Goal: Contribute content: Add original content to the website for others to see

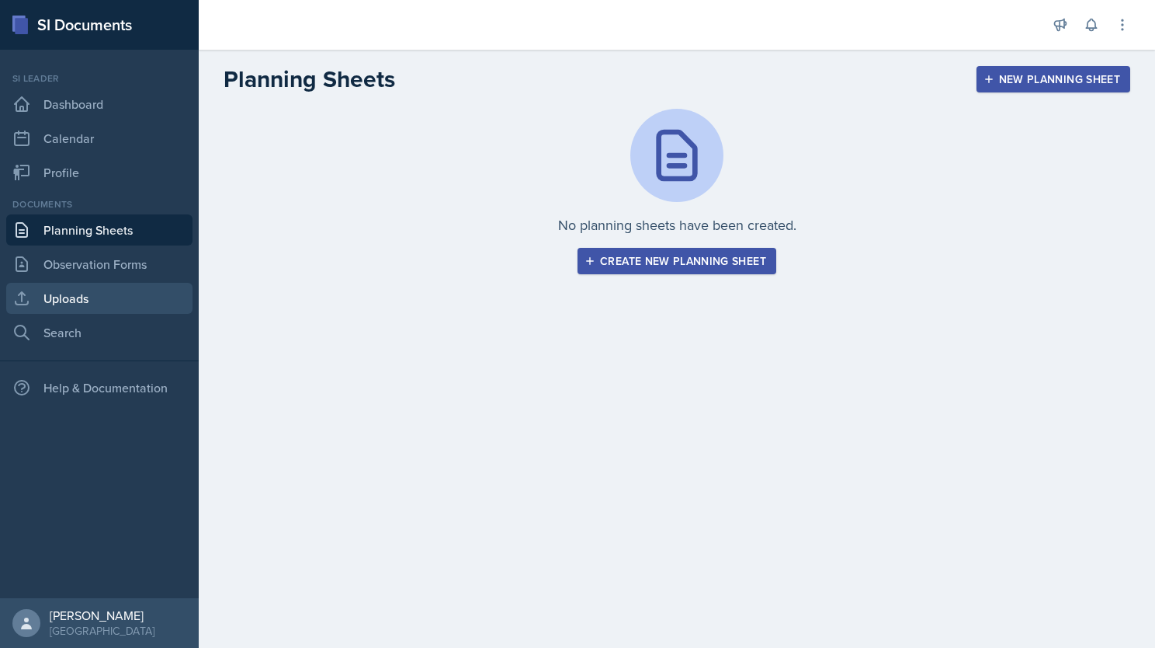
click at [91, 304] on link "Uploads" at bounding box center [99, 298] width 186 height 31
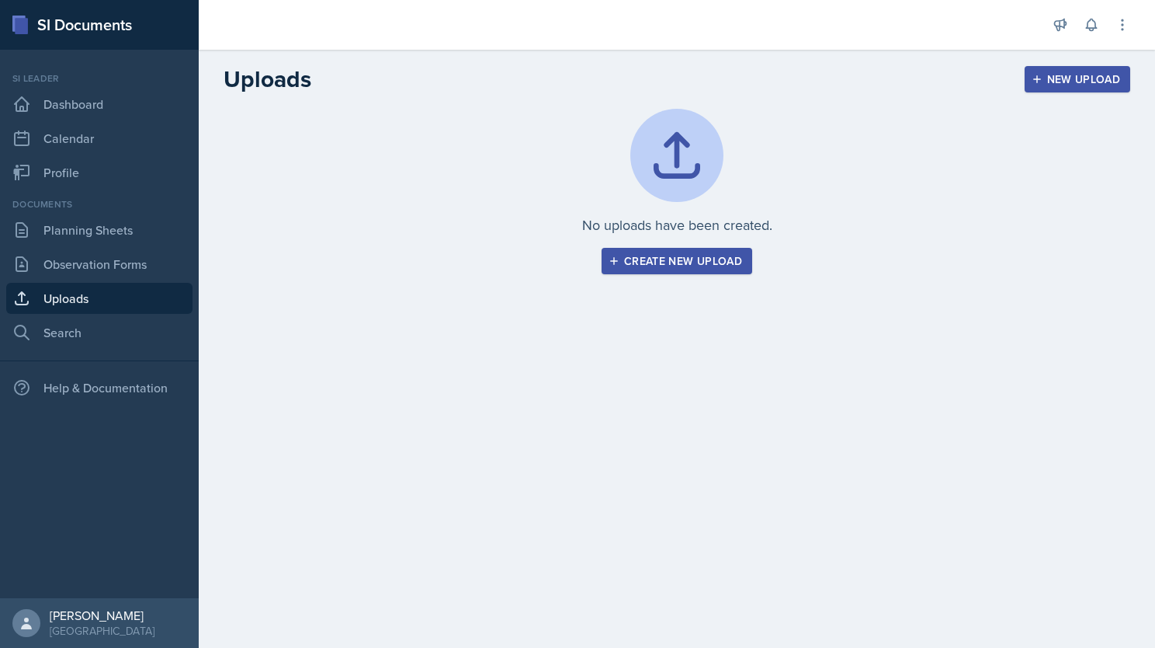
click at [662, 264] on div "Create new upload" at bounding box center [677, 261] width 130 height 12
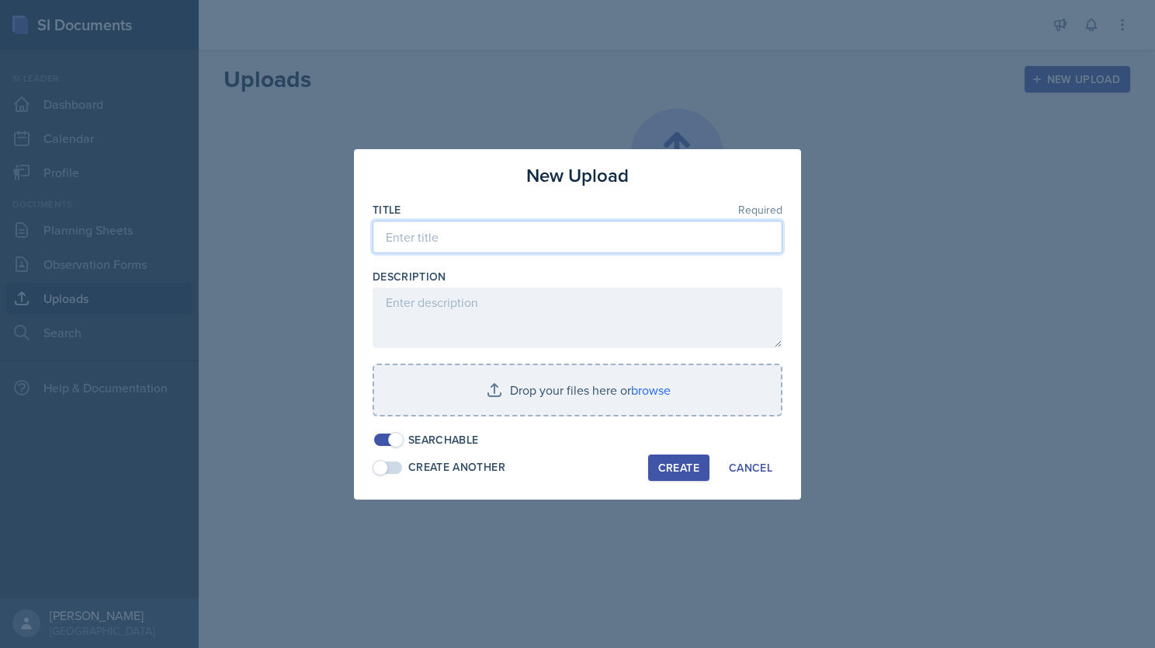
click at [473, 243] on input at bounding box center [578, 237] width 410 height 33
type input "SI session 1 review session"
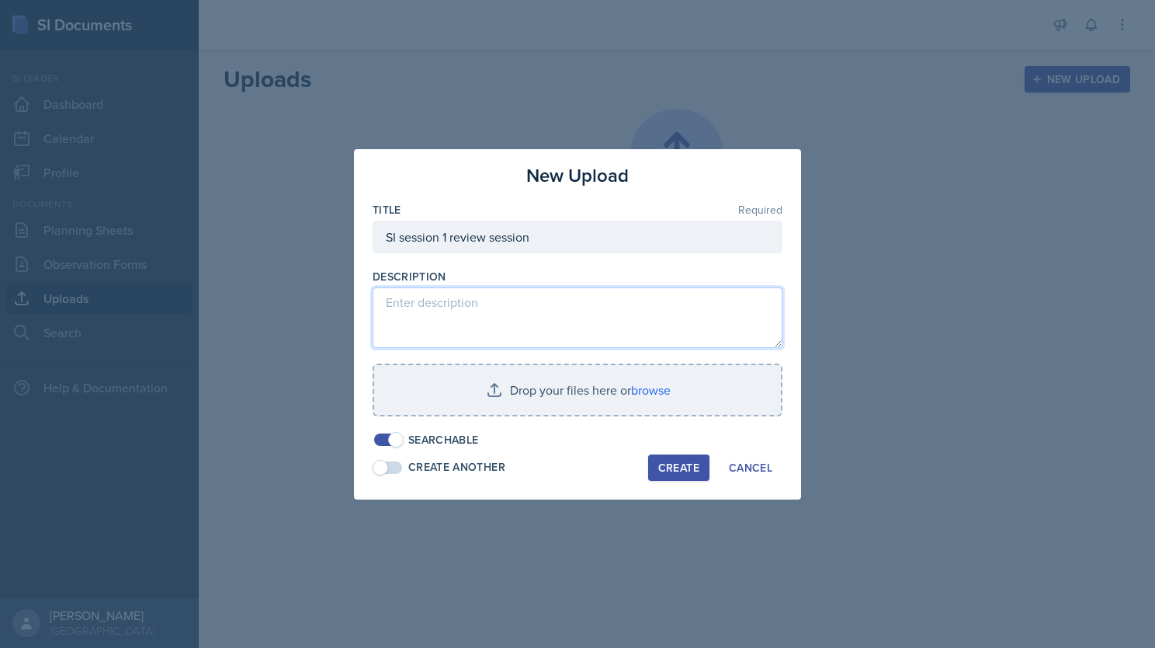
click at [492, 301] on textarea at bounding box center [578, 317] width 410 height 61
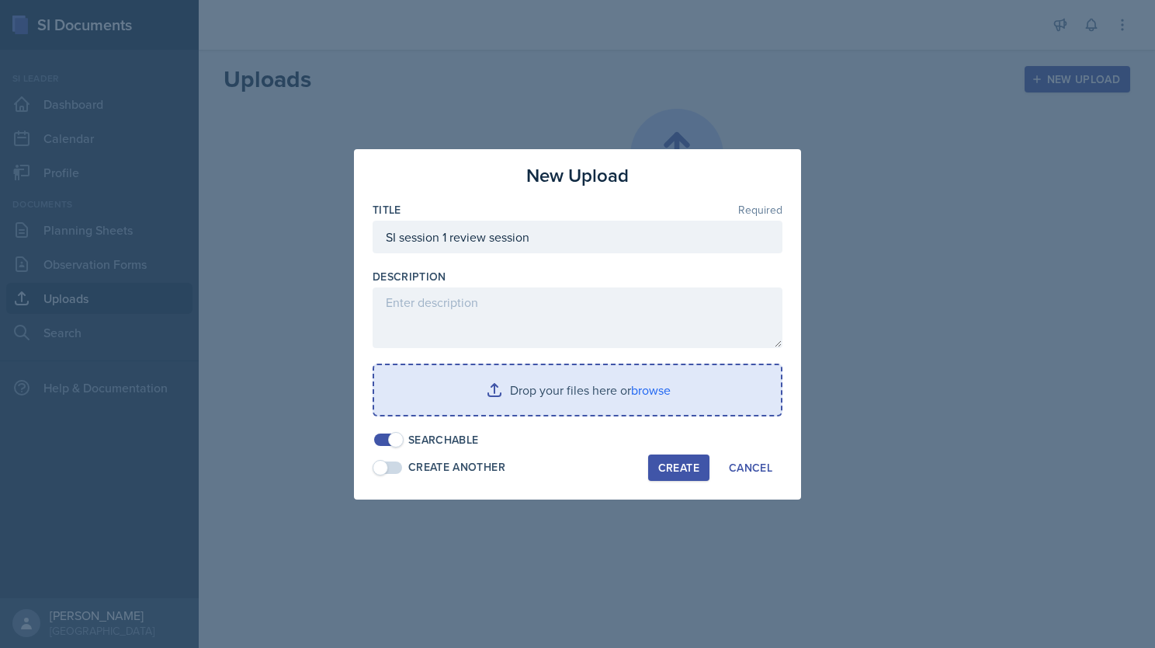
click at [532, 387] on input "file" at bounding box center [577, 390] width 407 height 50
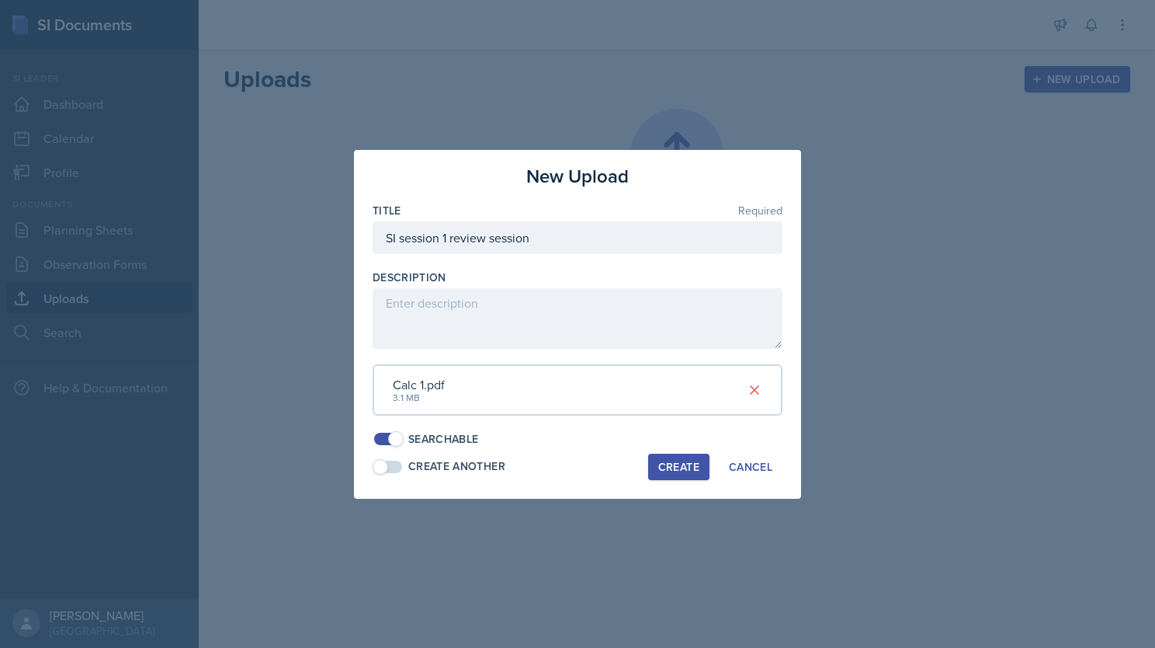
click at [422, 390] on div "Calc 1.pdf" at bounding box center [419, 384] width 52 height 19
click at [688, 468] on div "Create" at bounding box center [678, 466] width 41 height 12
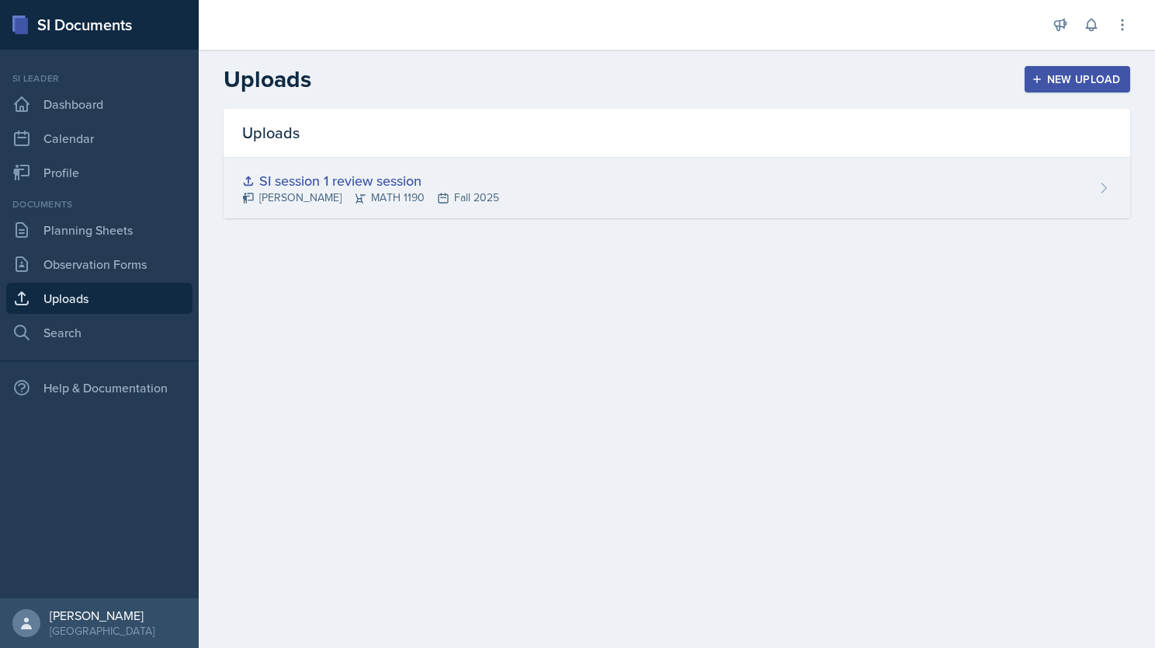
click at [317, 182] on div "SI session 1 review session" at bounding box center [370, 180] width 257 height 21
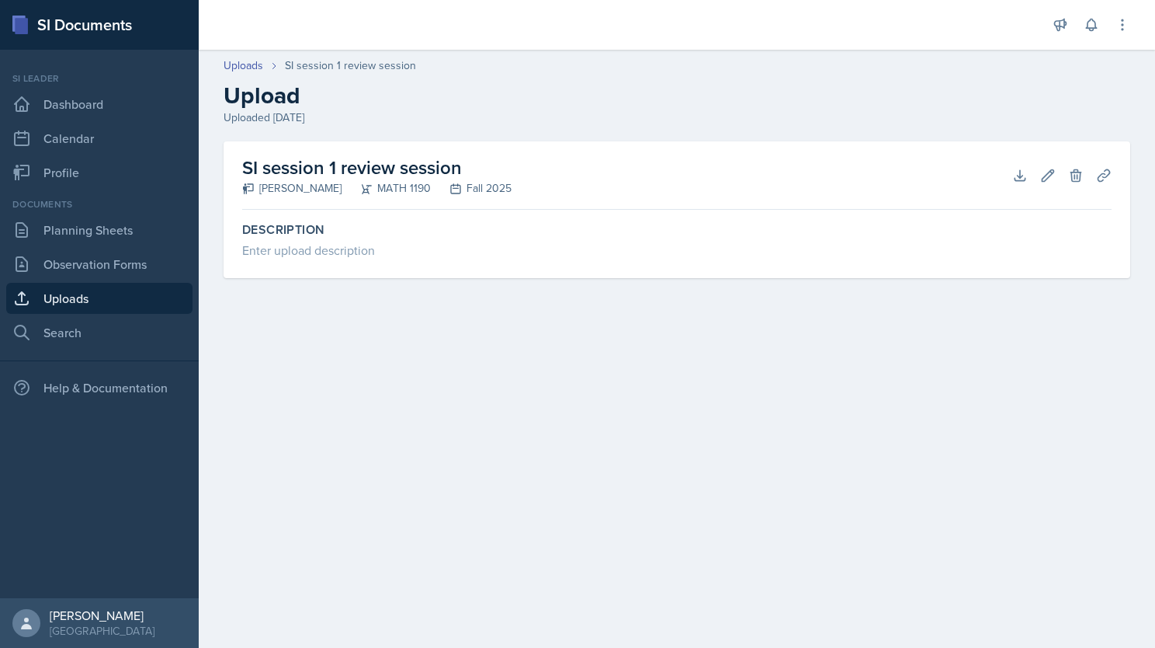
click at [373, 182] on icon at bounding box center [366, 188] width 12 height 12
click at [1017, 175] on icon at bounding box center [1021, 176] width 16 height 16
click at [1013, 169] on icon at bounding box center [1021, 176] width 16 height 16
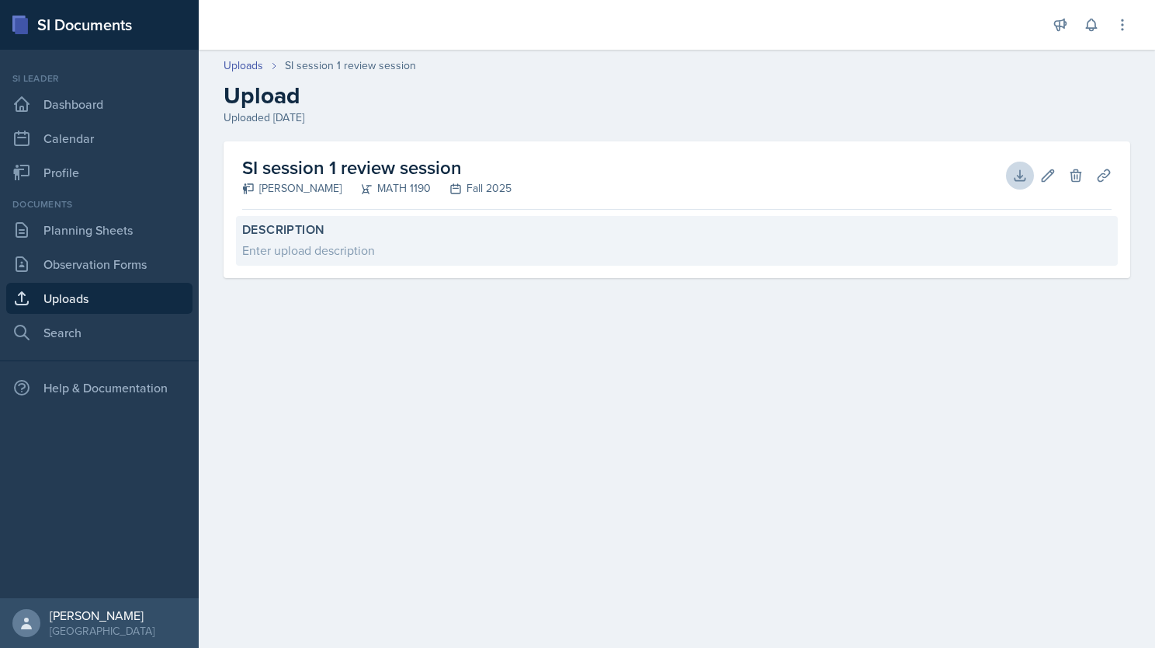
click at [999, 241] on div "Enter upload description" at bounding box center [677, 250] width 870 height 19
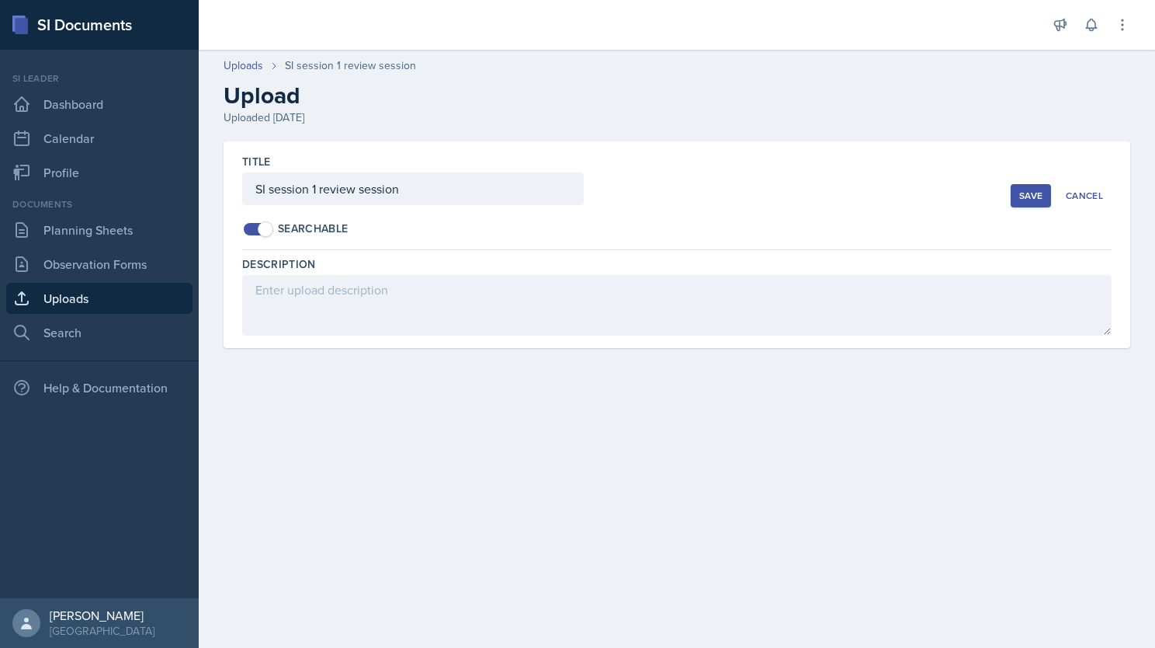
click at [771, 223] on div "Searchable" at bounding box center [626, 229] width 769 height 16
click at [1028, 193] on div "Save" at bounding box center [1031, 195] width 23 height 12
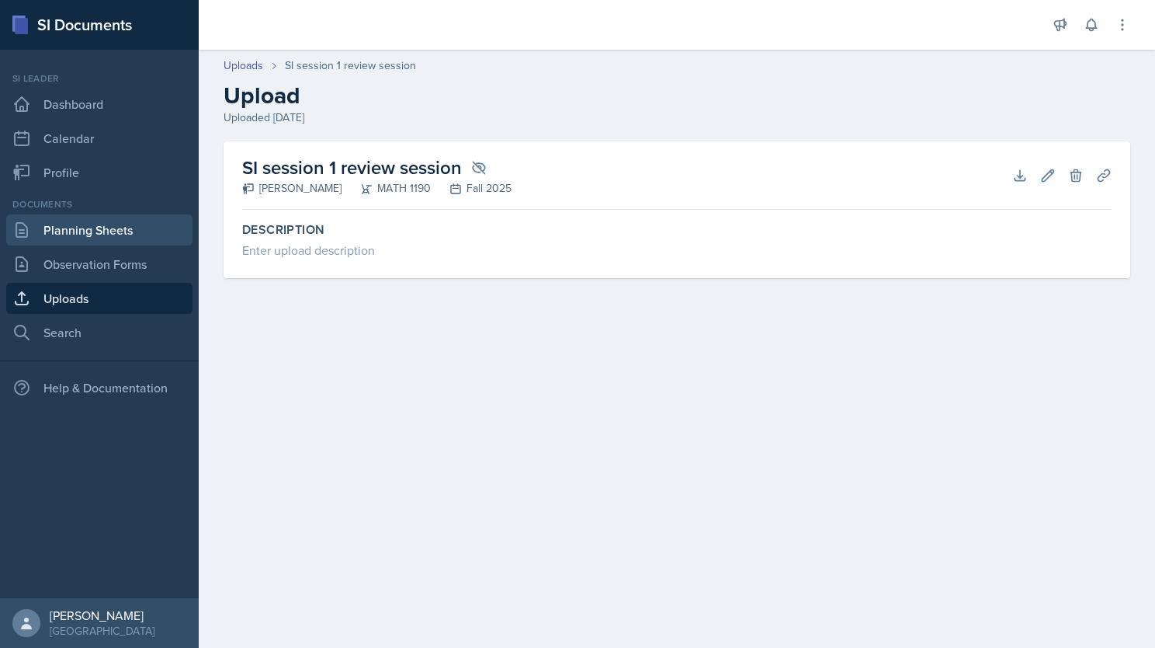
click at [83, 237] on link "Planning Sheets" at bounding box center [99, 229] width 186 height 31
